Goal: Communication & Community: Answer question/provide support

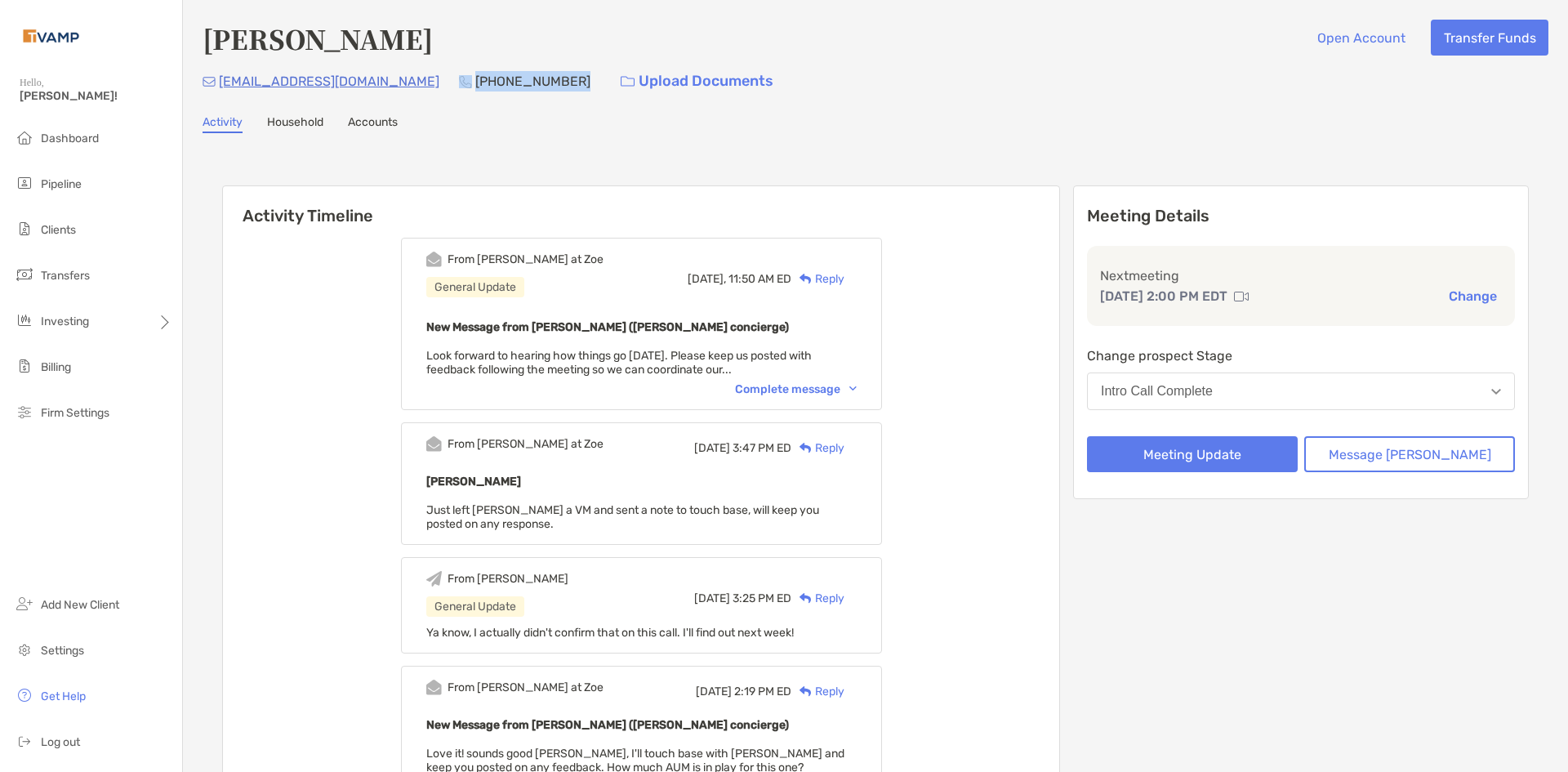
drag, startPoint x: 491, startPoint y: 79, endPoint x: 396, endPoint y: 86, distance: 95.3
click at [396, 86] on div "tejasuvarna@gmail.com (484) 787-7411 Upload Documents" at bounding box center [875, 82] width 1345 height 35
copy div "(484) 787-7411"
click at [1042, 52] on div "Teja Suvarna Open Account Transfer Funds" at bounding box center [875, 38] width 1345 height 38
drag, startPoint x: 368, startPoint y: 77, endPoint x: 220, endPoint y: 81, distance: 148.1
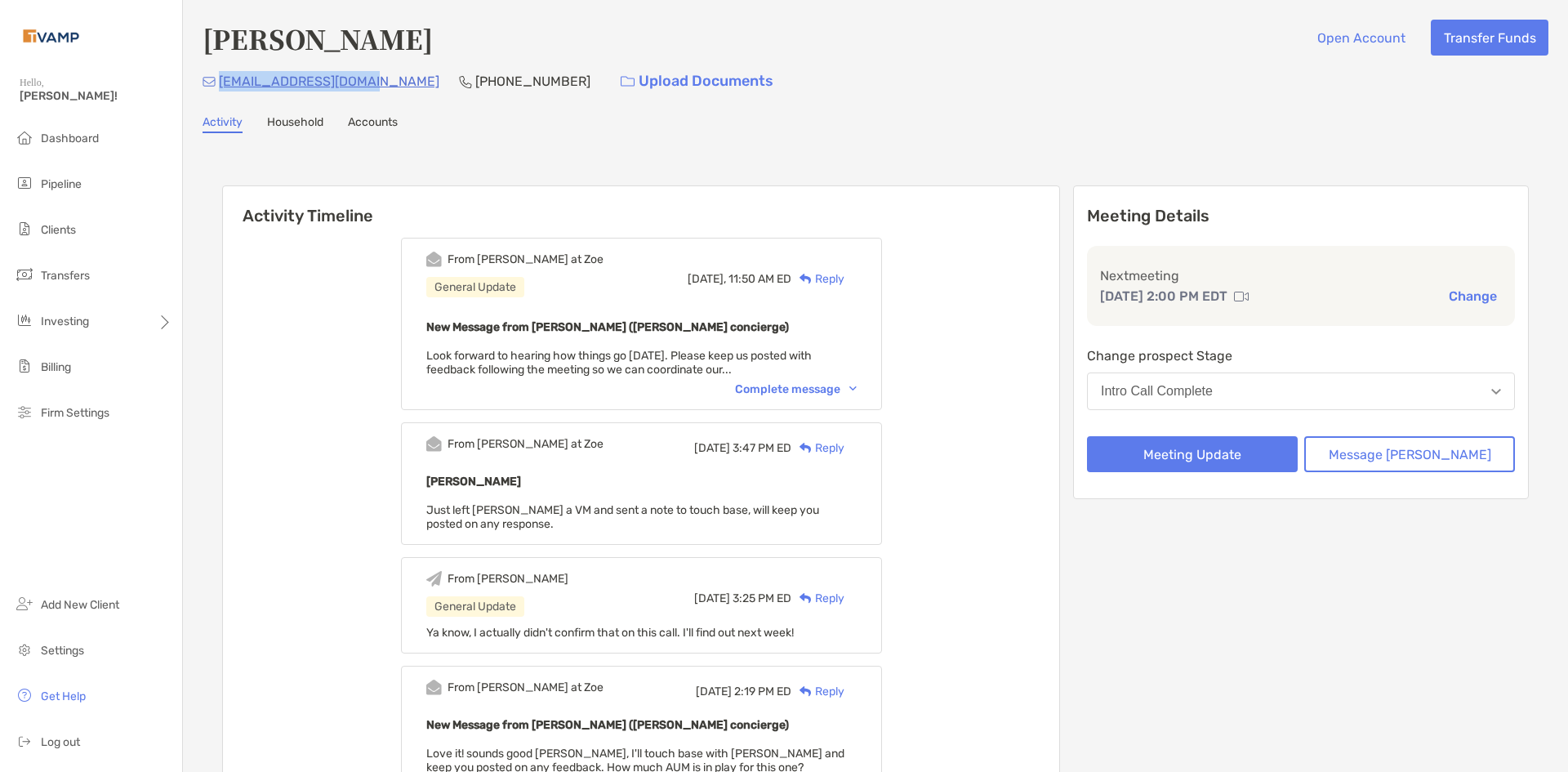
click at [220, 81] on div "tejasuvarna@gmail.com (484) 787-7411 Upload Documents" at bounding box center [875, 82] width 1345 height 35
copy p "tejasuvarna@gmail.com"
click at [1240, 448] on button "Meeting Update" at bounding box center [1192, 454] width 210 height 36
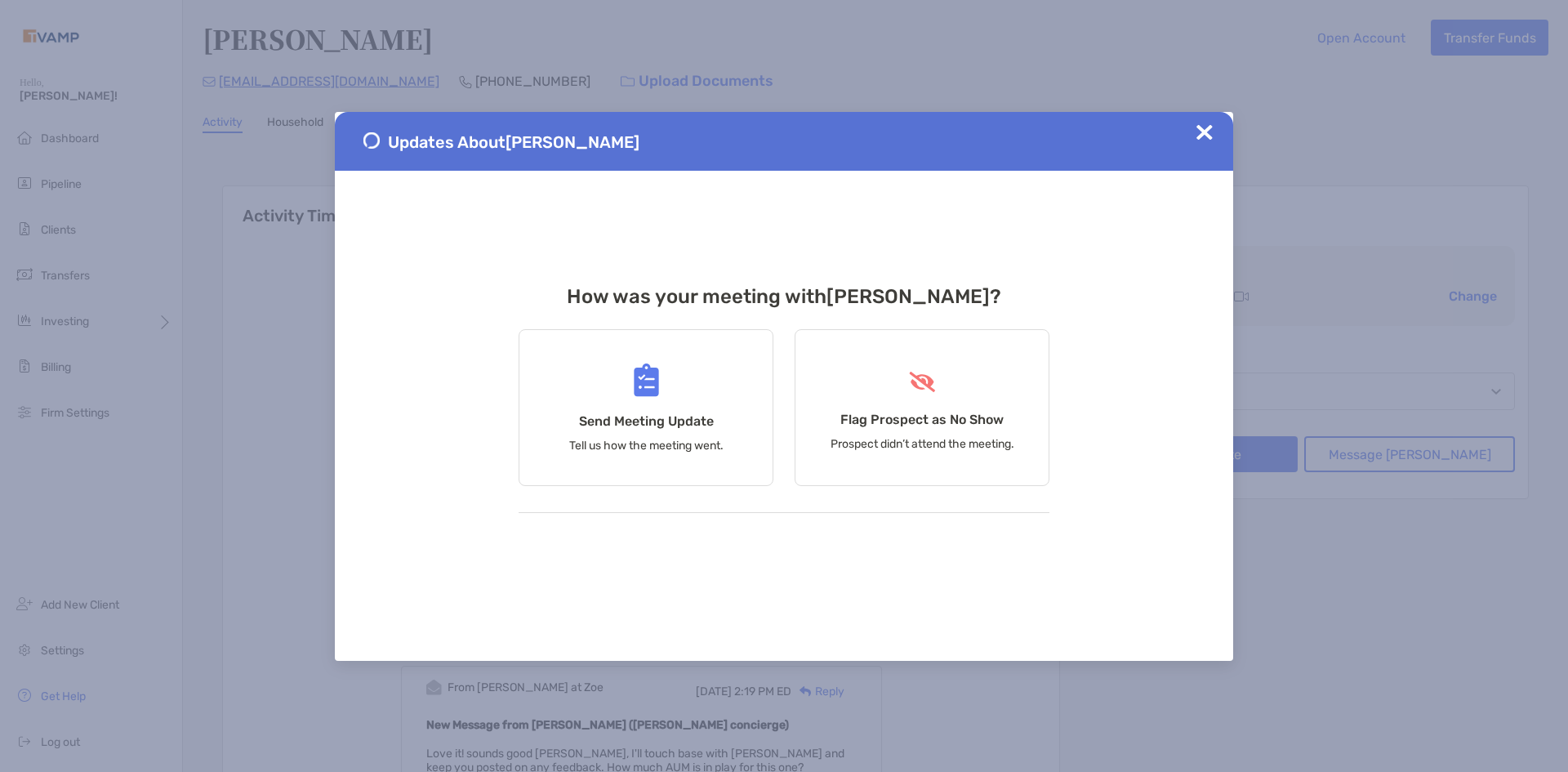
drag, startPoint x: 1341, startPoint y: 596, endPoint x: 1331, endPoint y: 591, distance: 11.2
click at [1336, 596] on div "Updates About Teja Suvarna How was your meeting with Teja ? Send Meeting Update…" at bounding box center [784, 386] width 1568 height 772
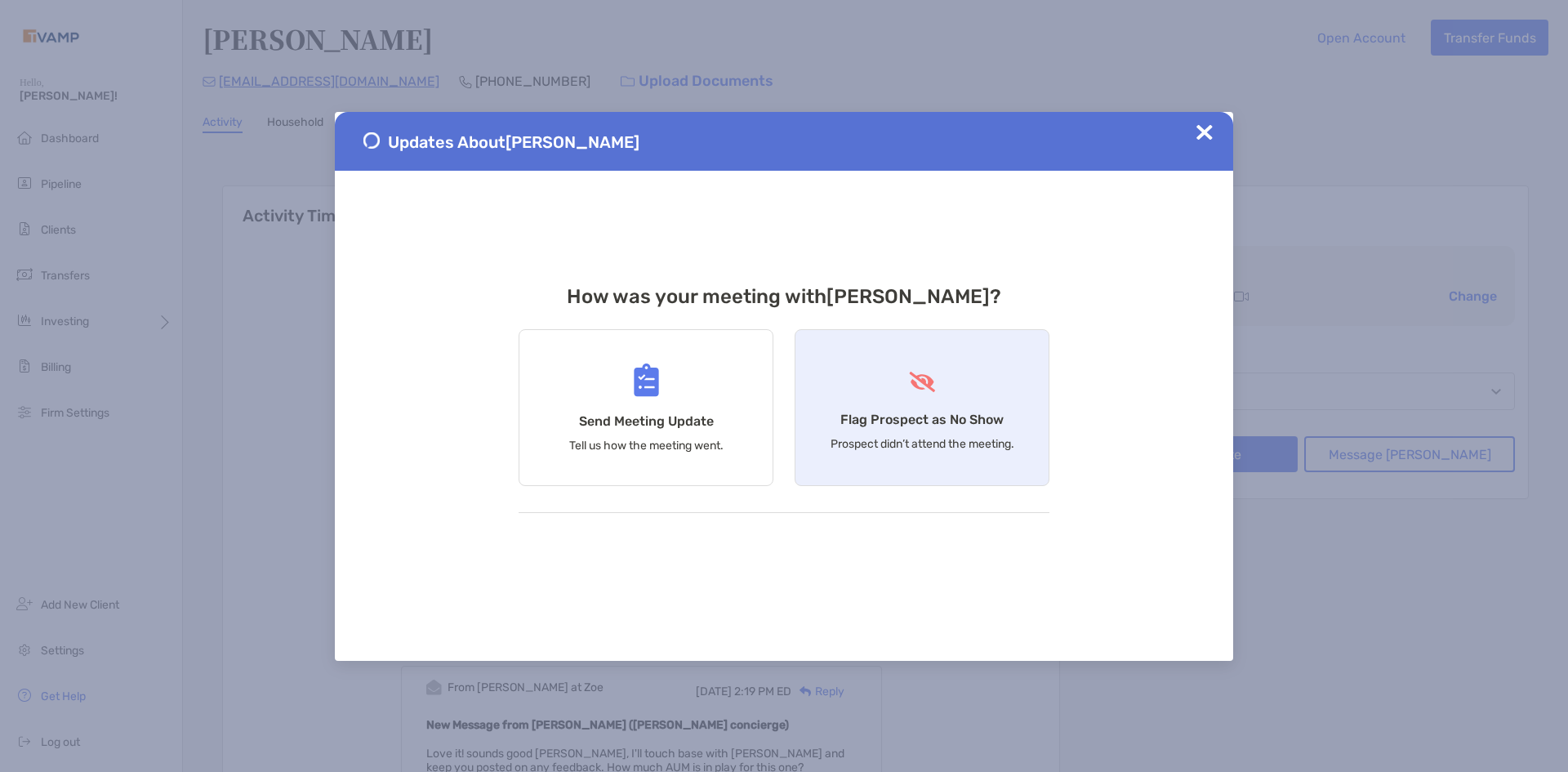
click at [951, 461] on div "Flag Prospect as No Show Prospect didn’t attend the meeting." at bounding box center [922, 407] width 254 height 157
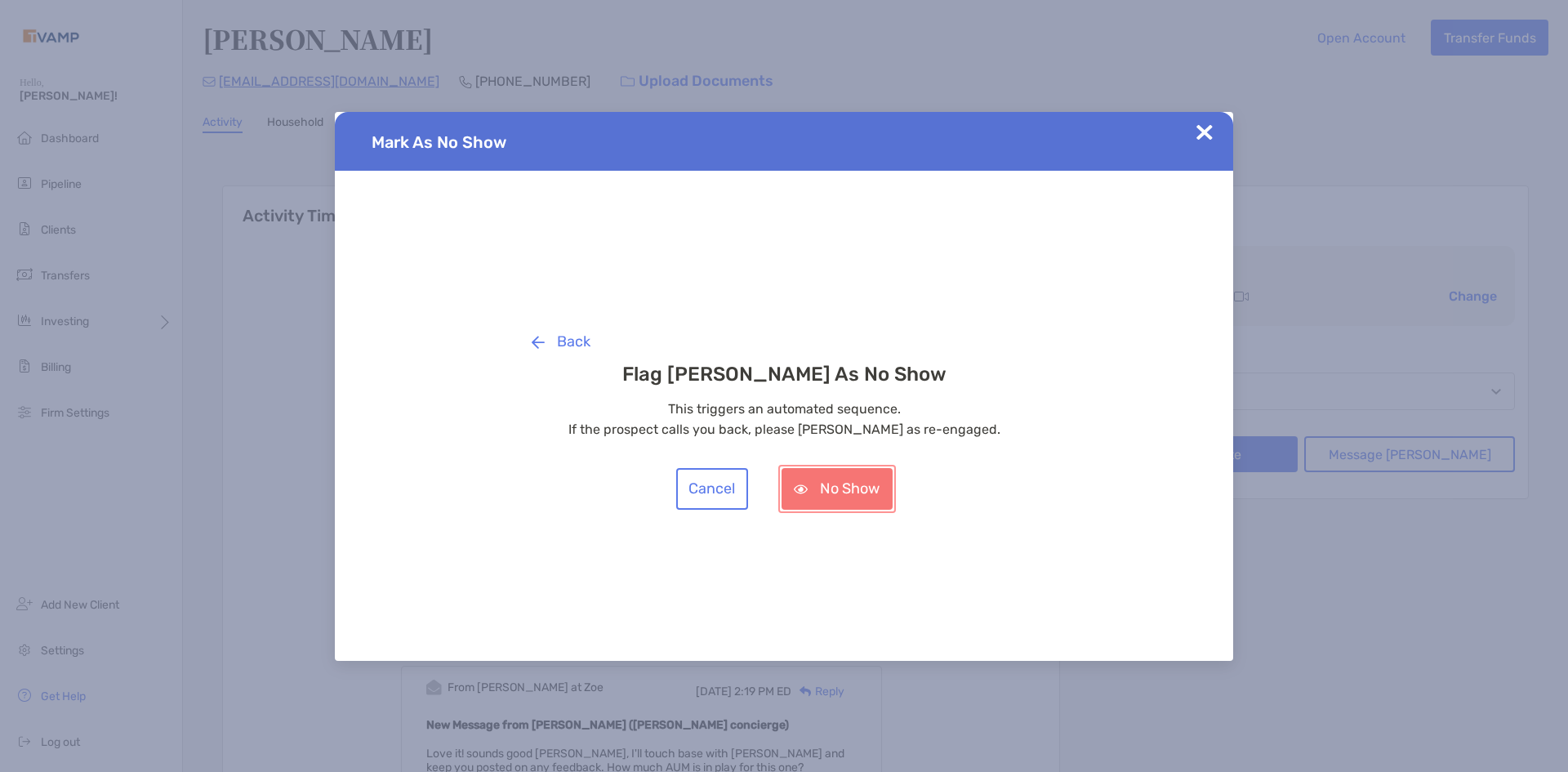
click at [851, 497] on button "No Show" at bounding box center [837, 488] width 111 height 41
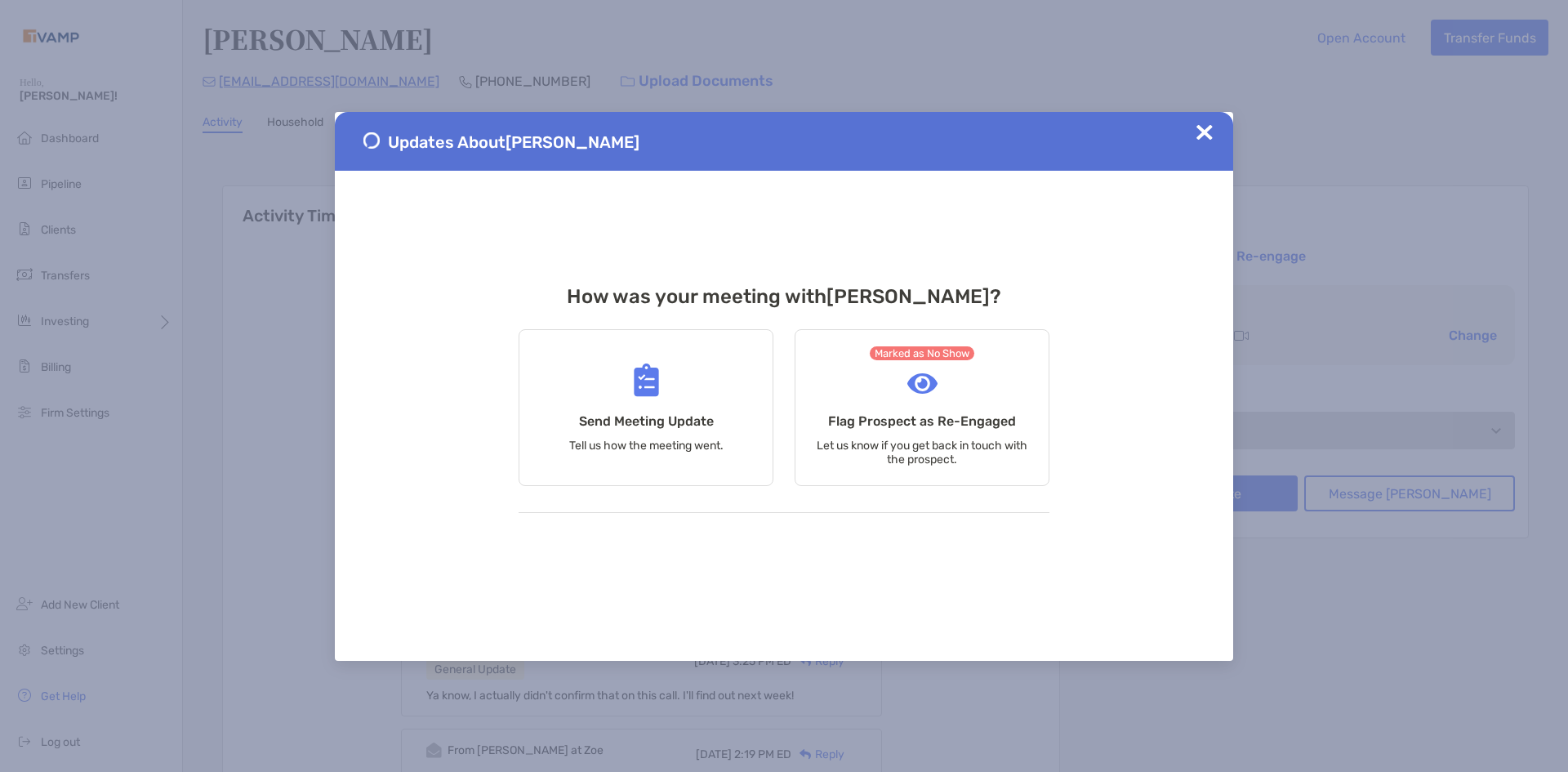
click at [1204, 135] on img at bounding box center [1204, 132] width 17 height 17
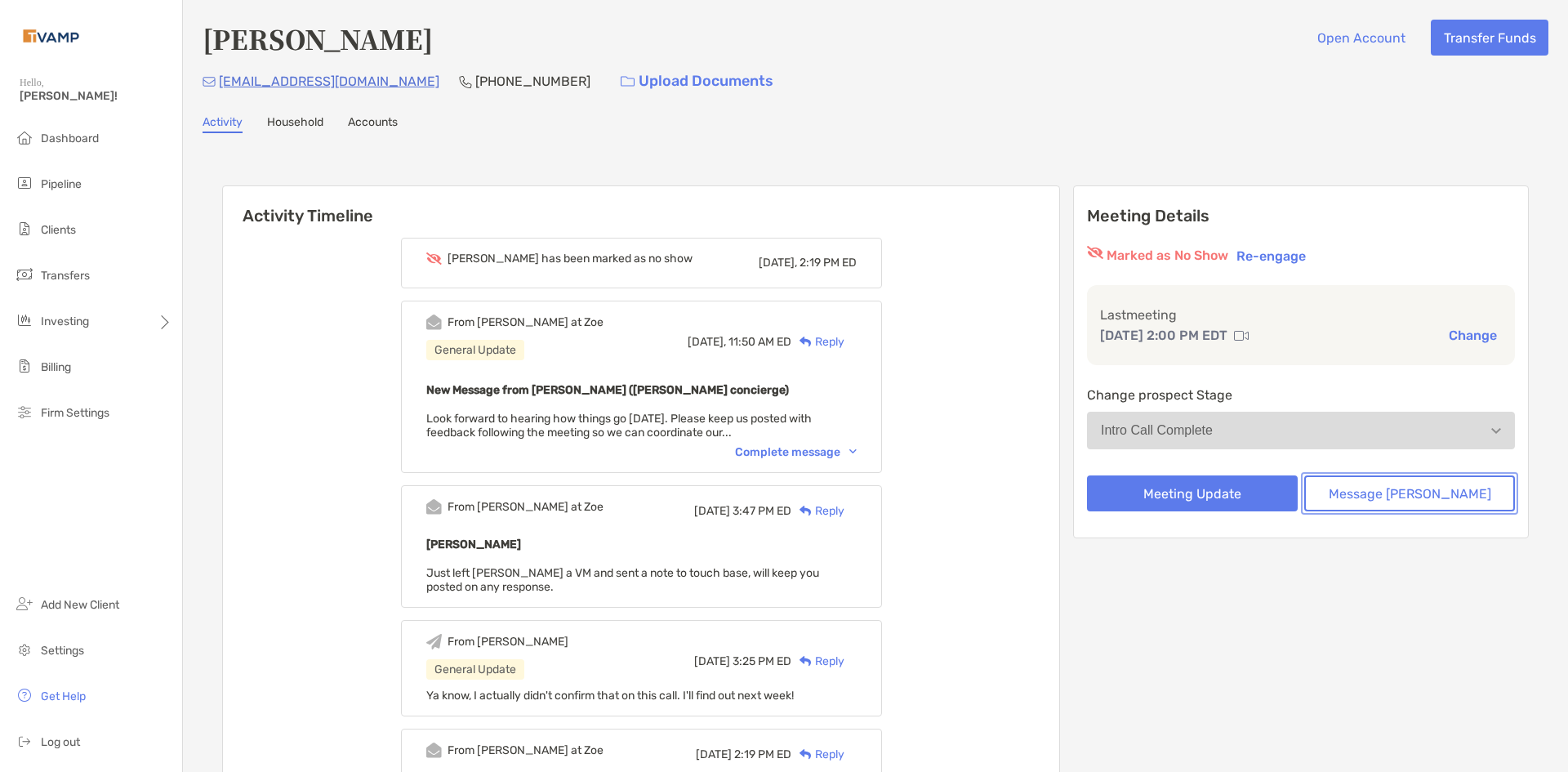
click at [1431, 511] on button "Message Zoe" at bounding box center [1409, 493] width 210 height 36
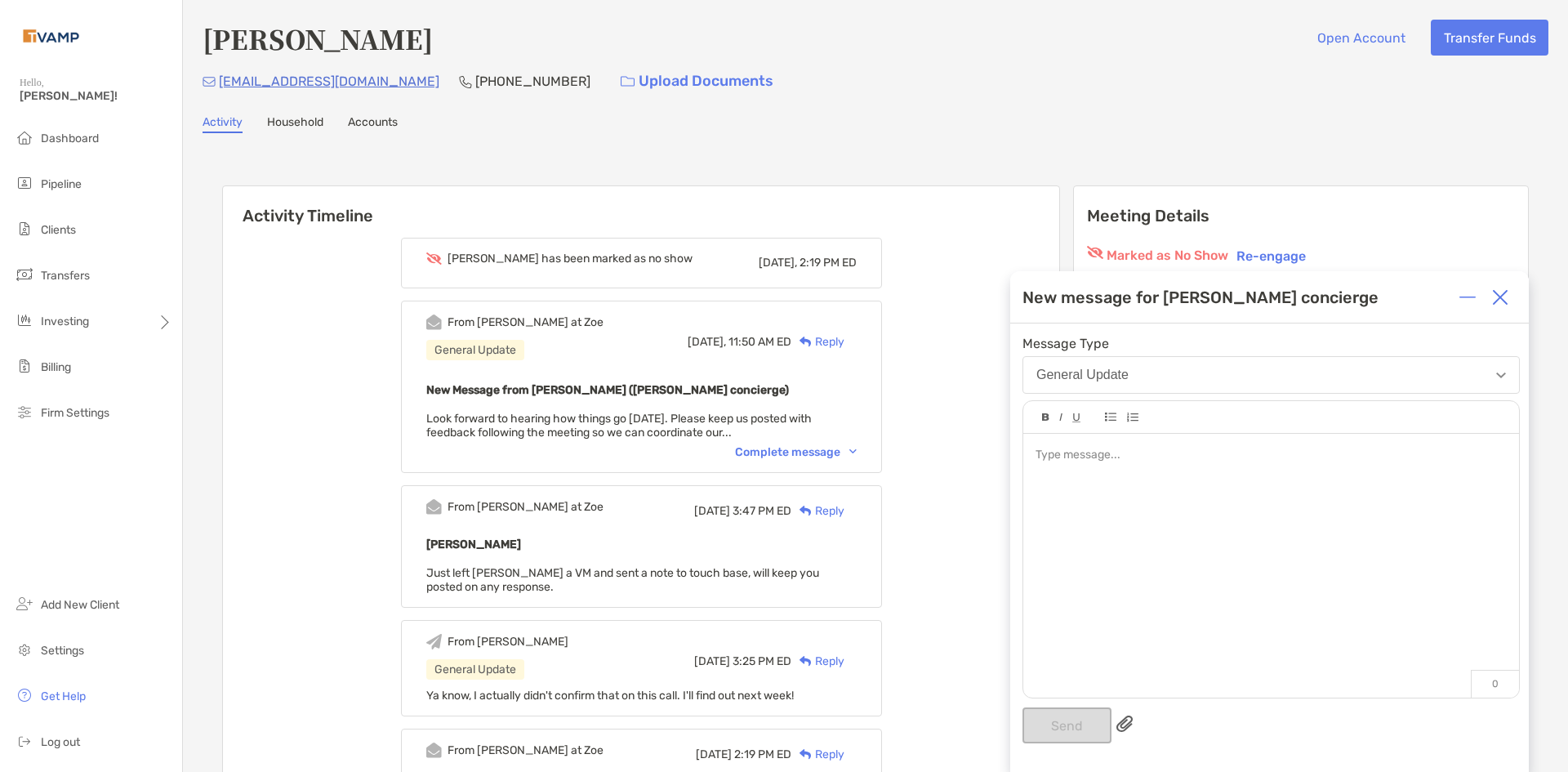
click at [1097, 481] on div at bounding box center [1271, 557] width 495 height 247
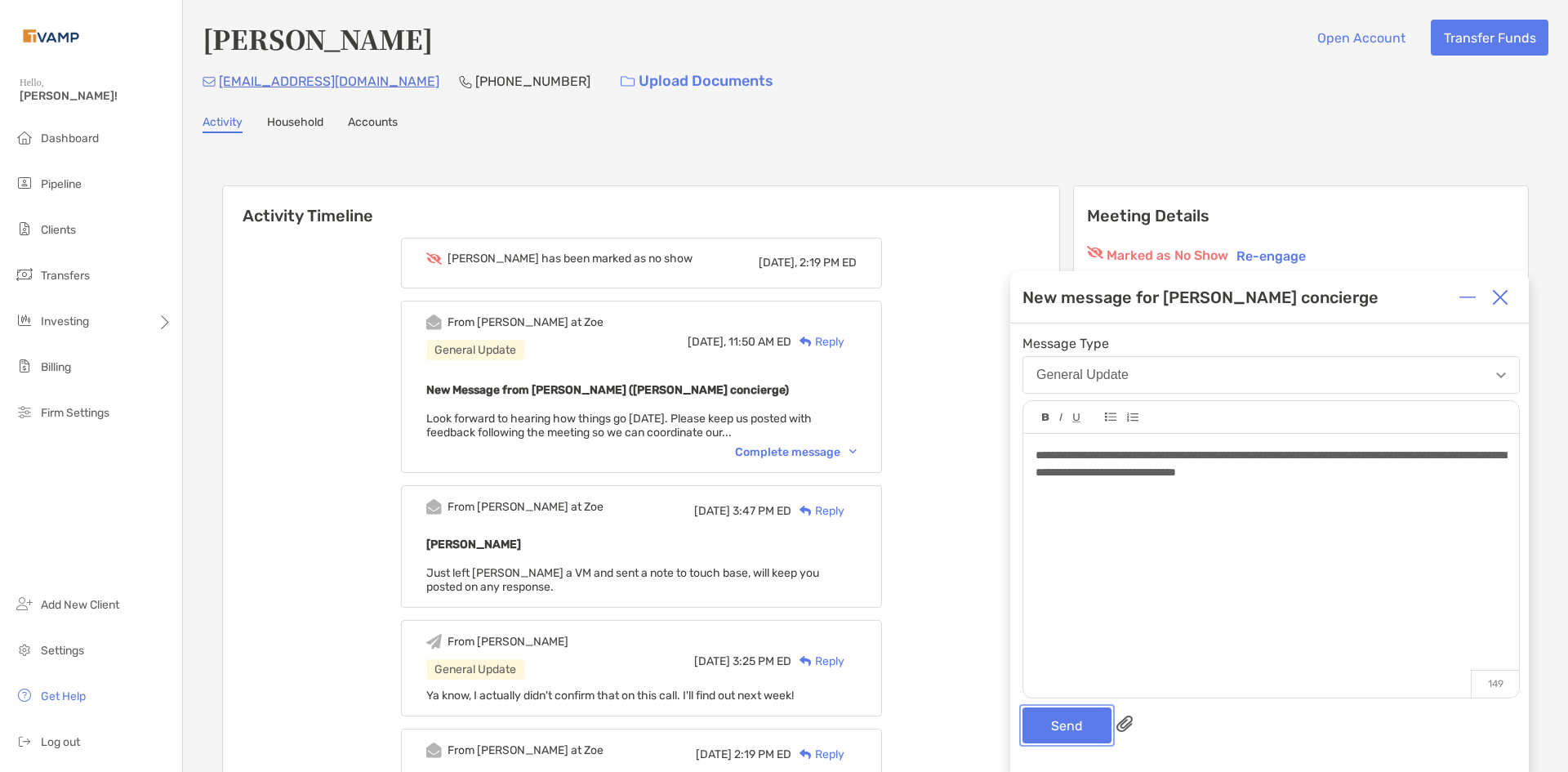
click at [1044, 717] on button "Send" at bounding box center [1066, 725] width 89 height 36
